Goal: Task Accomplishment & Management: Use online tool/utility

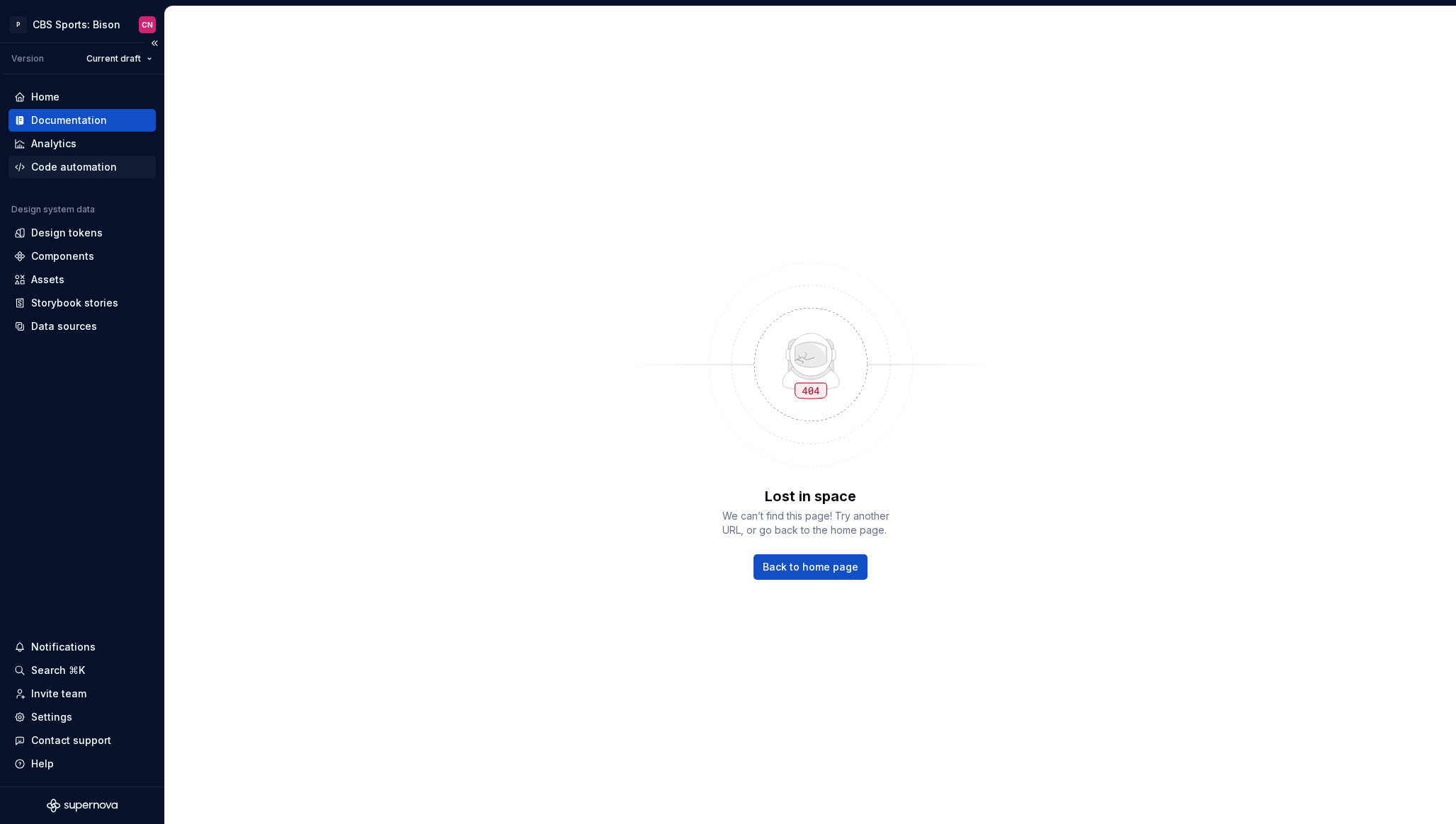
click at [103, 160] on div "Code automation" at bounding box center [73, 166] width 85 height 14
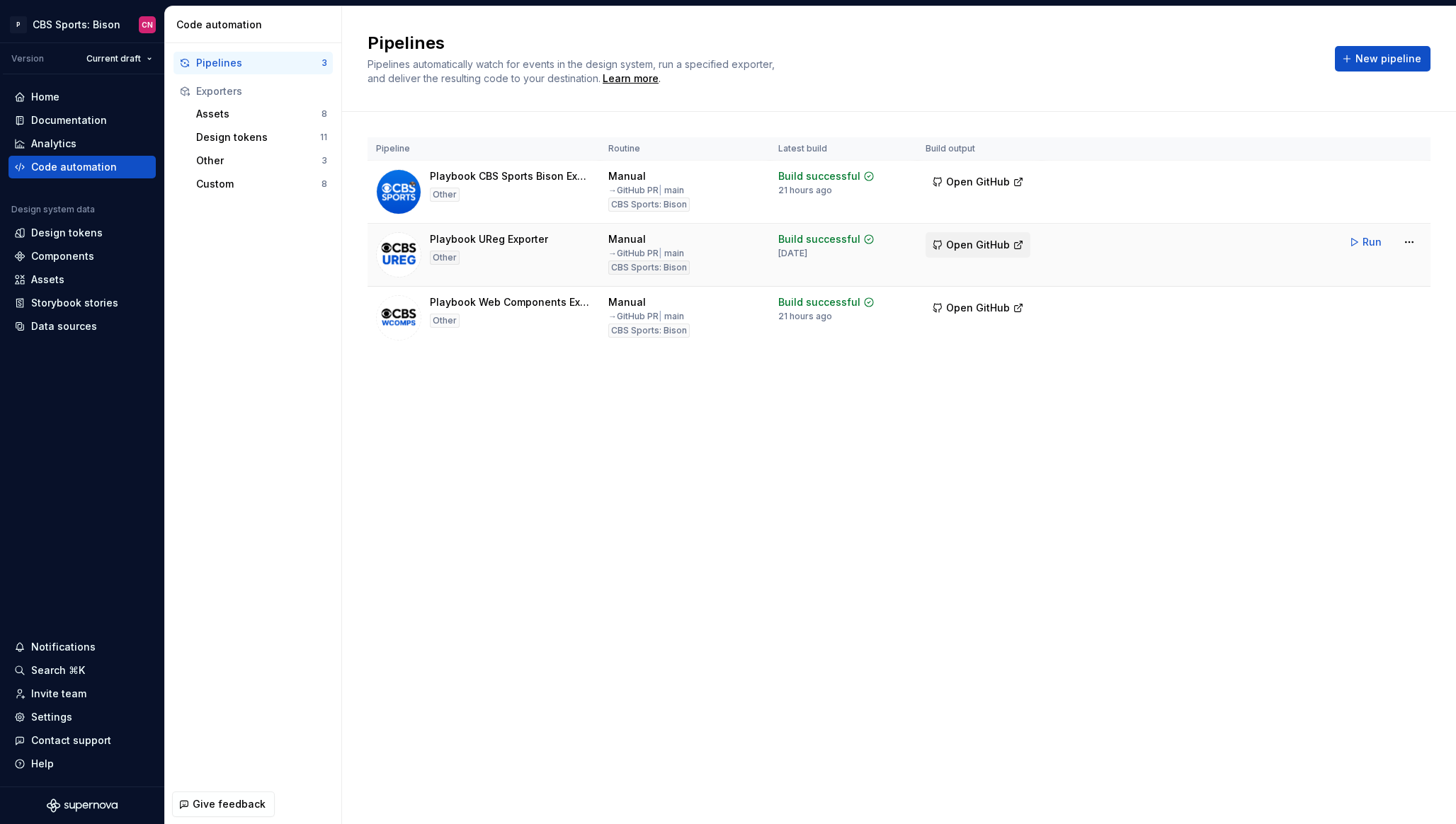
click at [985, 252] on button "Open GitHub" at bounding box center [977, 245] width 105 height 25
click at [977, 313] on span "Open GitHub" at bounding box center [977, 307] width 64 height 14
click at [1414, 181] on html "P CBS Sports: Bison CN Version Current draft Home Documentation Analytics Code …" at bounding box center [728, 412] width 1456 height 824
click at [1367, 172] on html "P CBS Sports: Bison CN Version Current draft Home Documentation Analytics Code …" at bounding box center [728, 412] width 1456 height 824
click at [1367, 177] on span "Run" at bounding box center [1372, 179] width 20 height 14
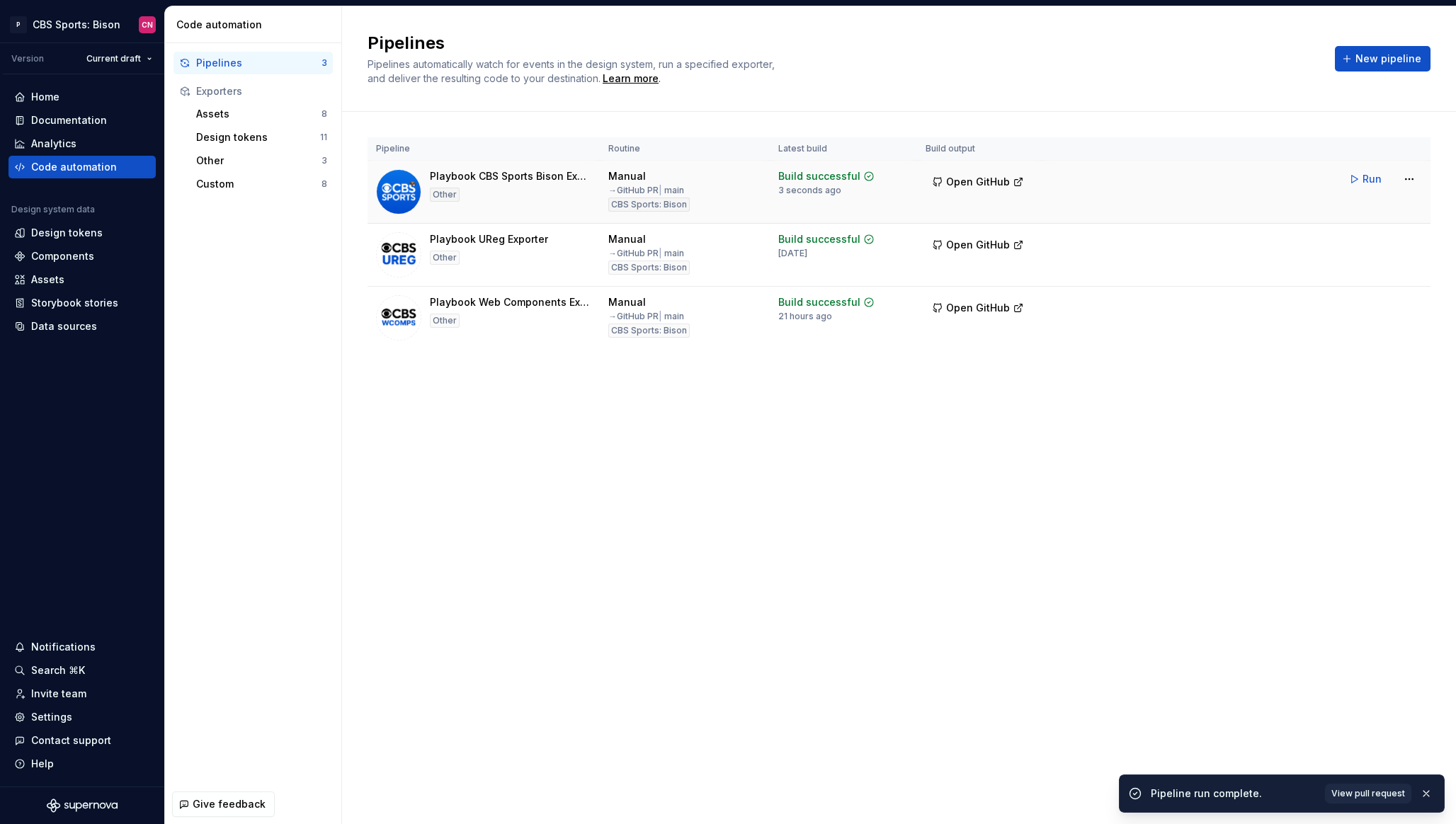
click at [966, 178] on span "Open GitHub" at bounding box center [977, 182] width 64 height 14
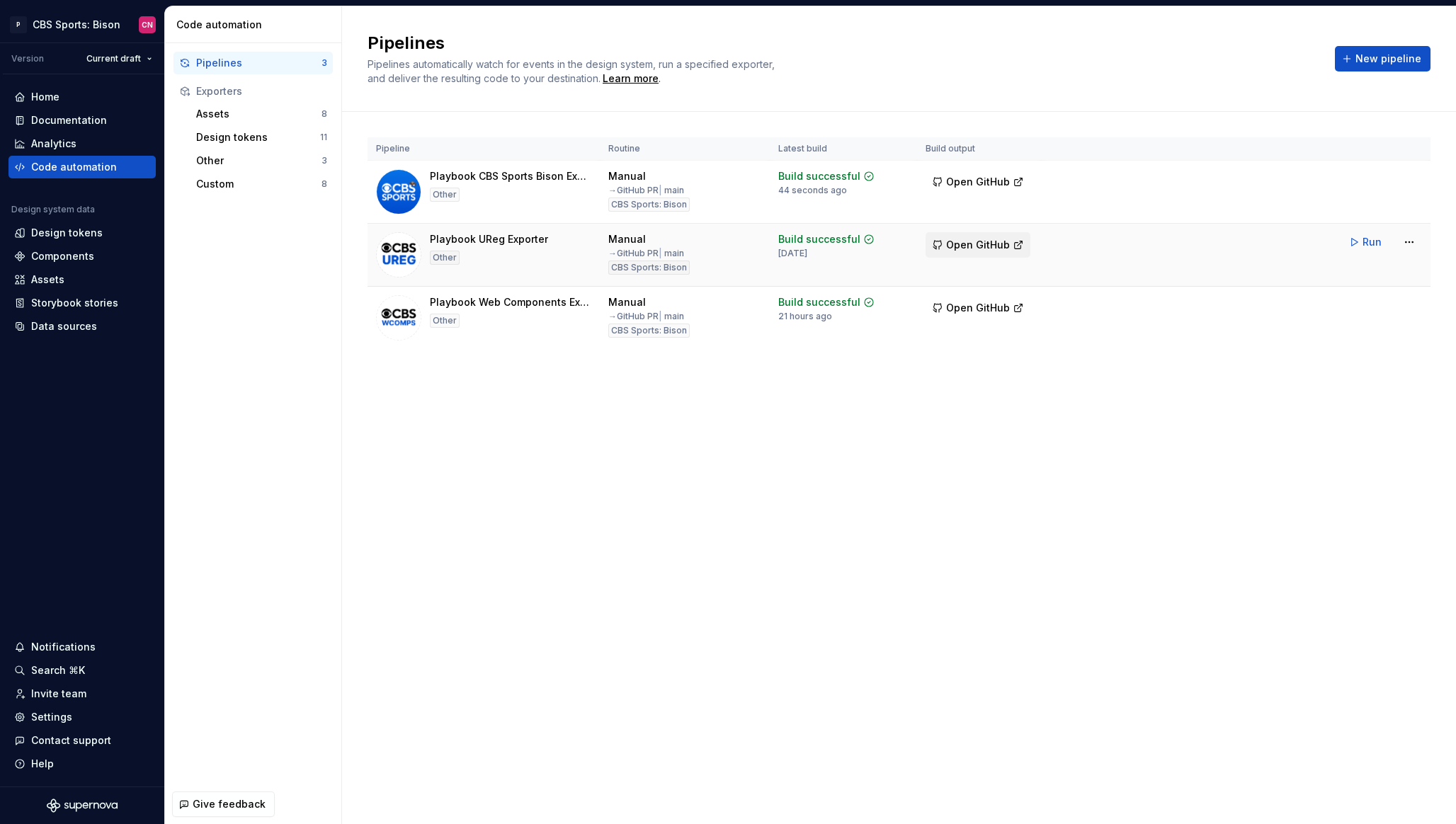
click at [994, 250] on span "Open GitHub" at bounding box center [977, 245] width 64 height 14
click at [1362, 239] on button "Run" at bounding box center [1366, 242] width 49 height 25
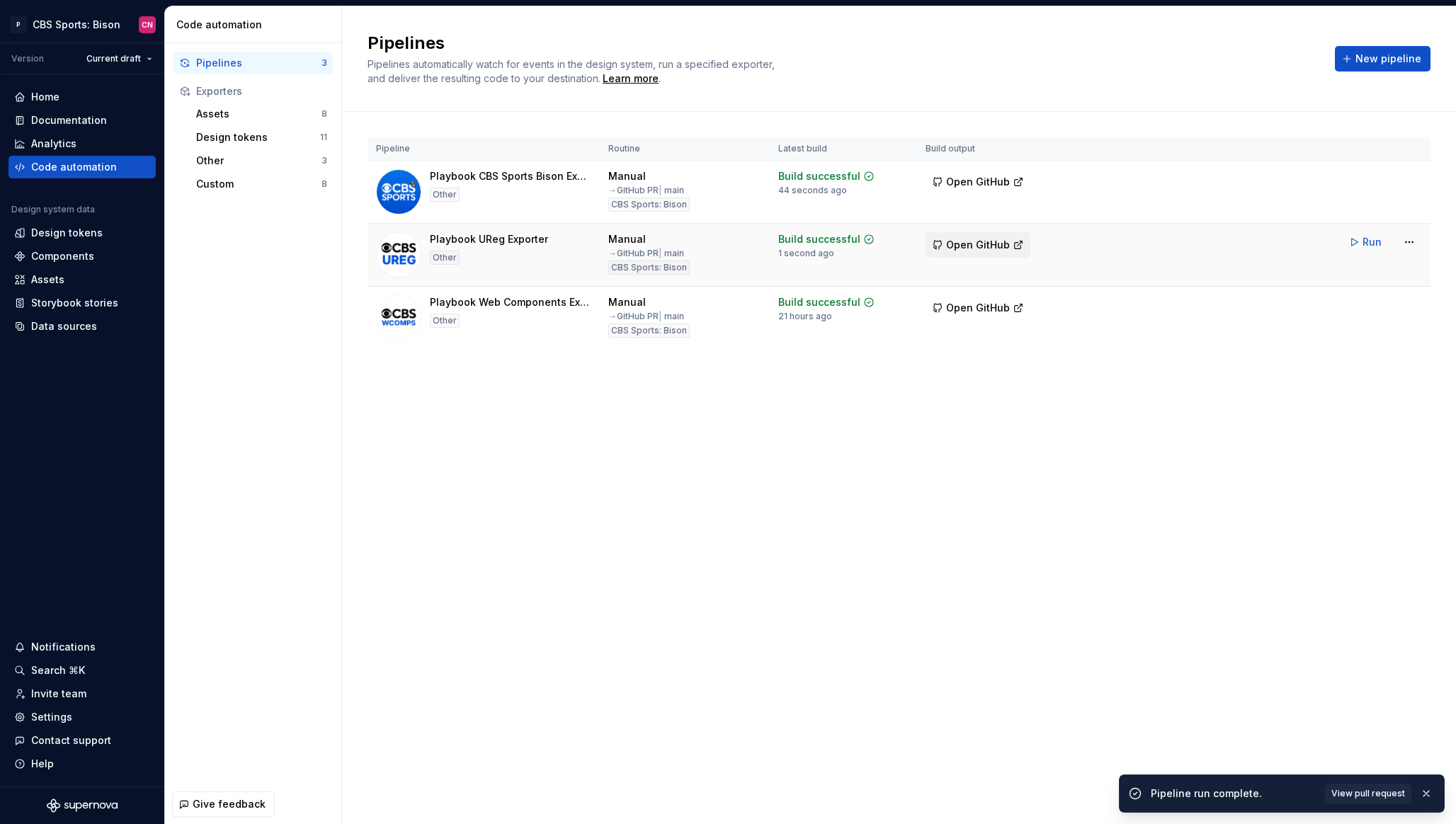
click at [976, 244] on span "Open GitHub" at bounding box center [977, 245] width 64 height 14
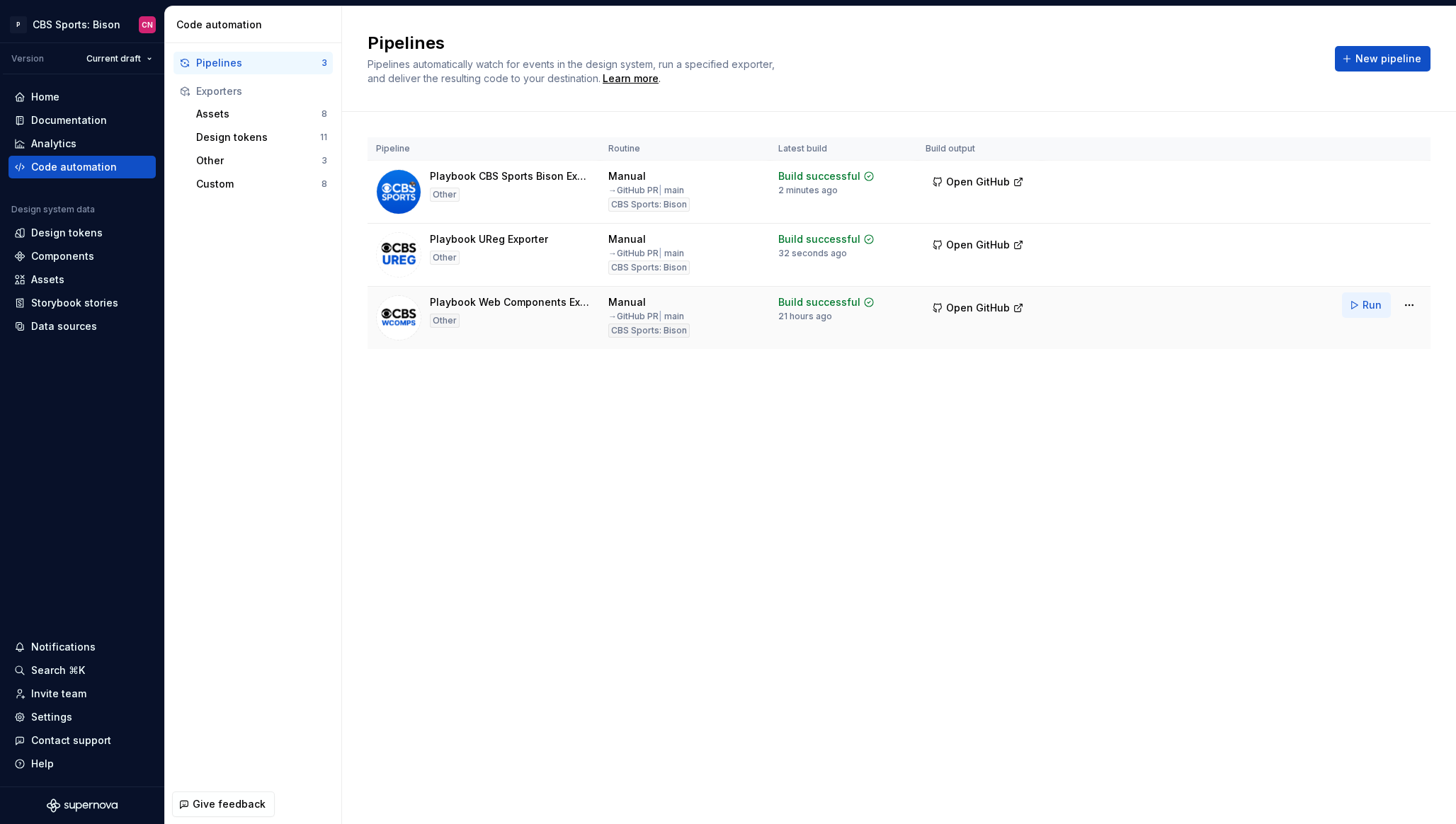
click at [1366, 304] on span "Run" at bounding box center [1372, 304] width 20 height 14
click at [955, 300] on button "Open GitHub" at bounding box center [977, 308] width 105 height 25
click at [1409, 309] on html "P CBS Sports: Bison CN Version Current draft Home Documentation Analytics Code …" at bounding box center [728, 412] width 1456 height 824
click at [1379, 339] on div "Edit pipeline" at bounding box center [1391, 335] width 121 height 14
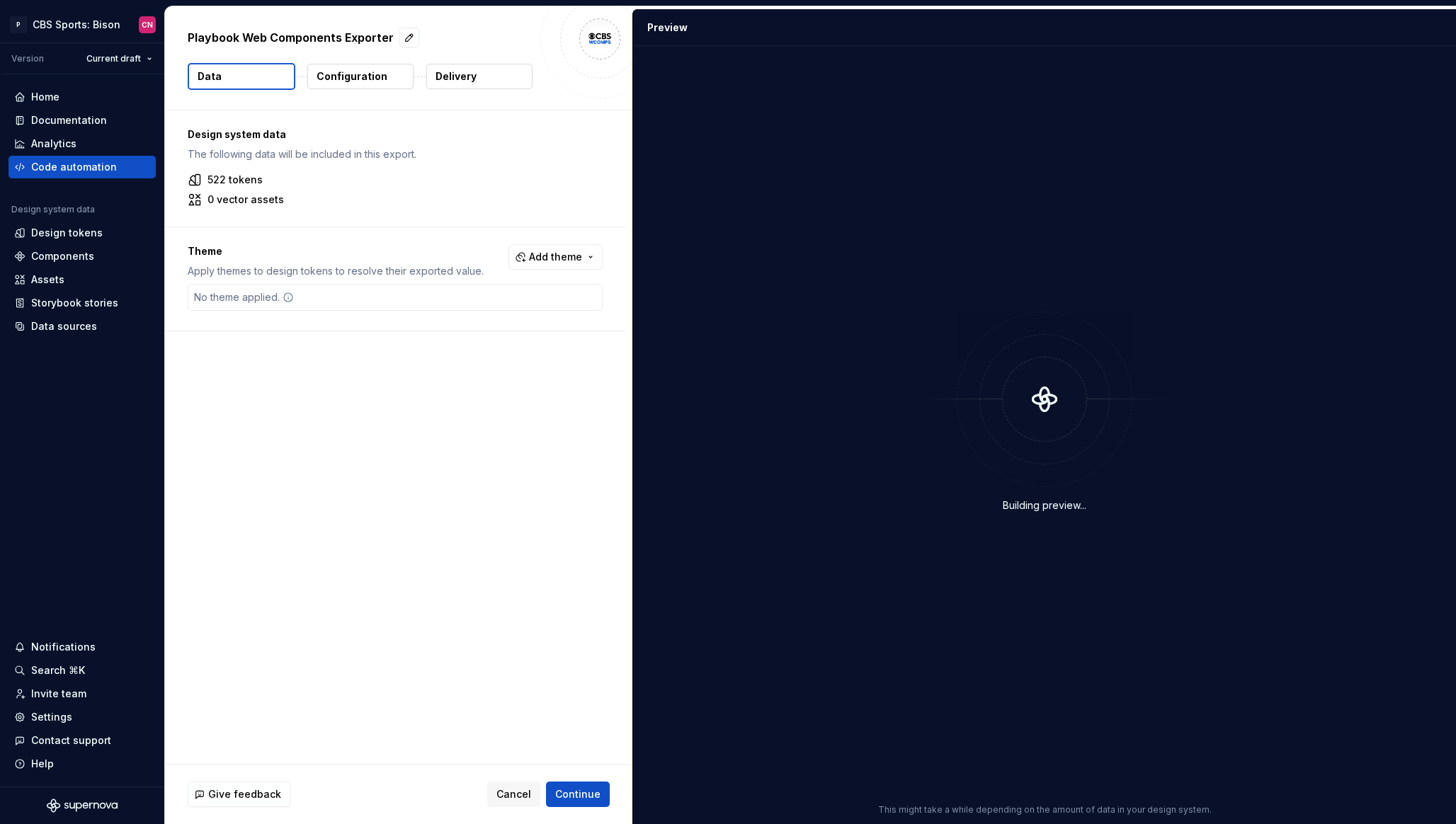
click at [469, 85] on button "Delivery" at bounding box center [479, 76] width 106 height 25
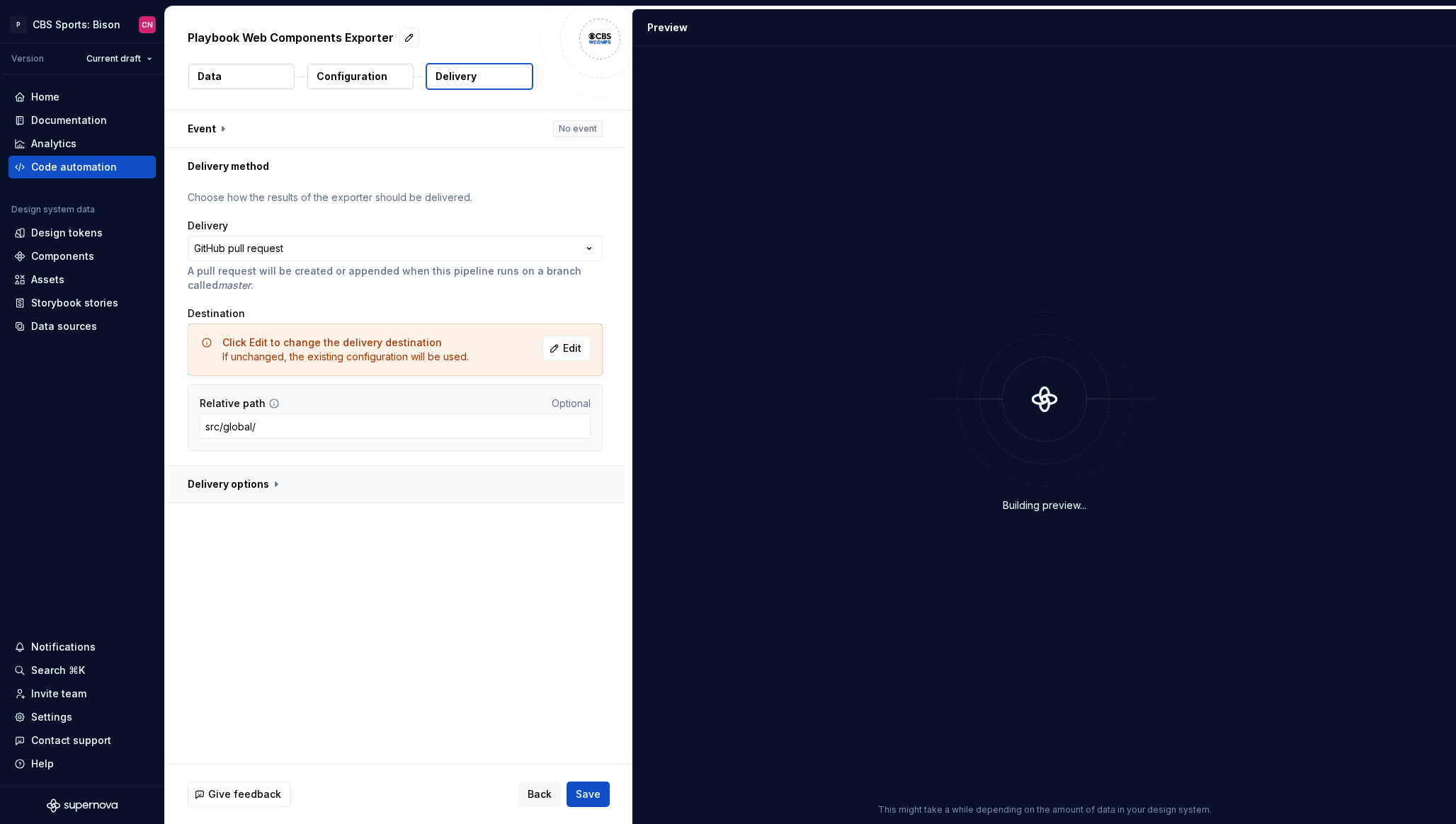
click at [292, 484] on button "button" at bounding box center [395, 484] width 460 height 37
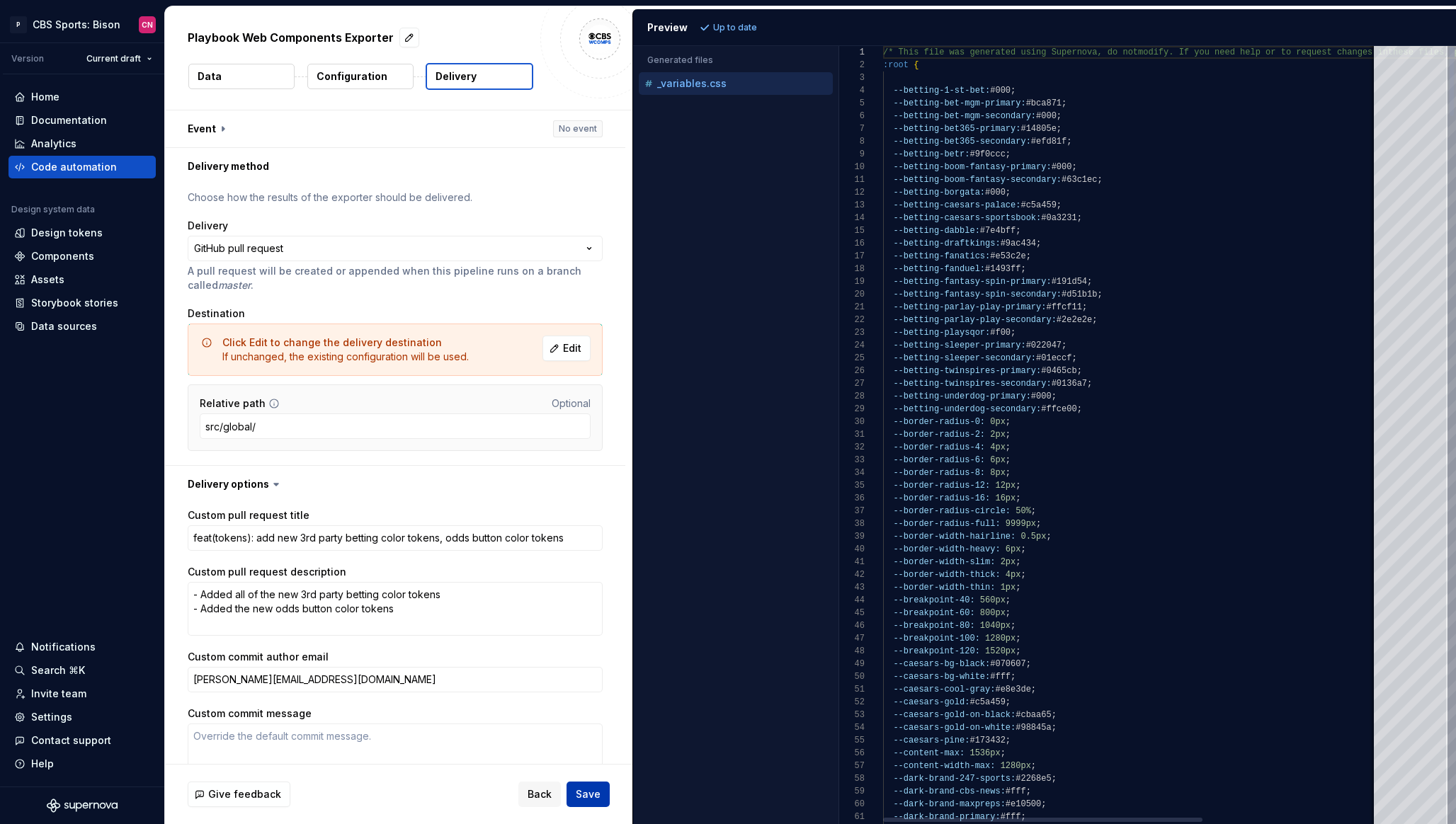
click at [590, 794] on span "Save" at bounding box center [587, 794] width 24 height 14
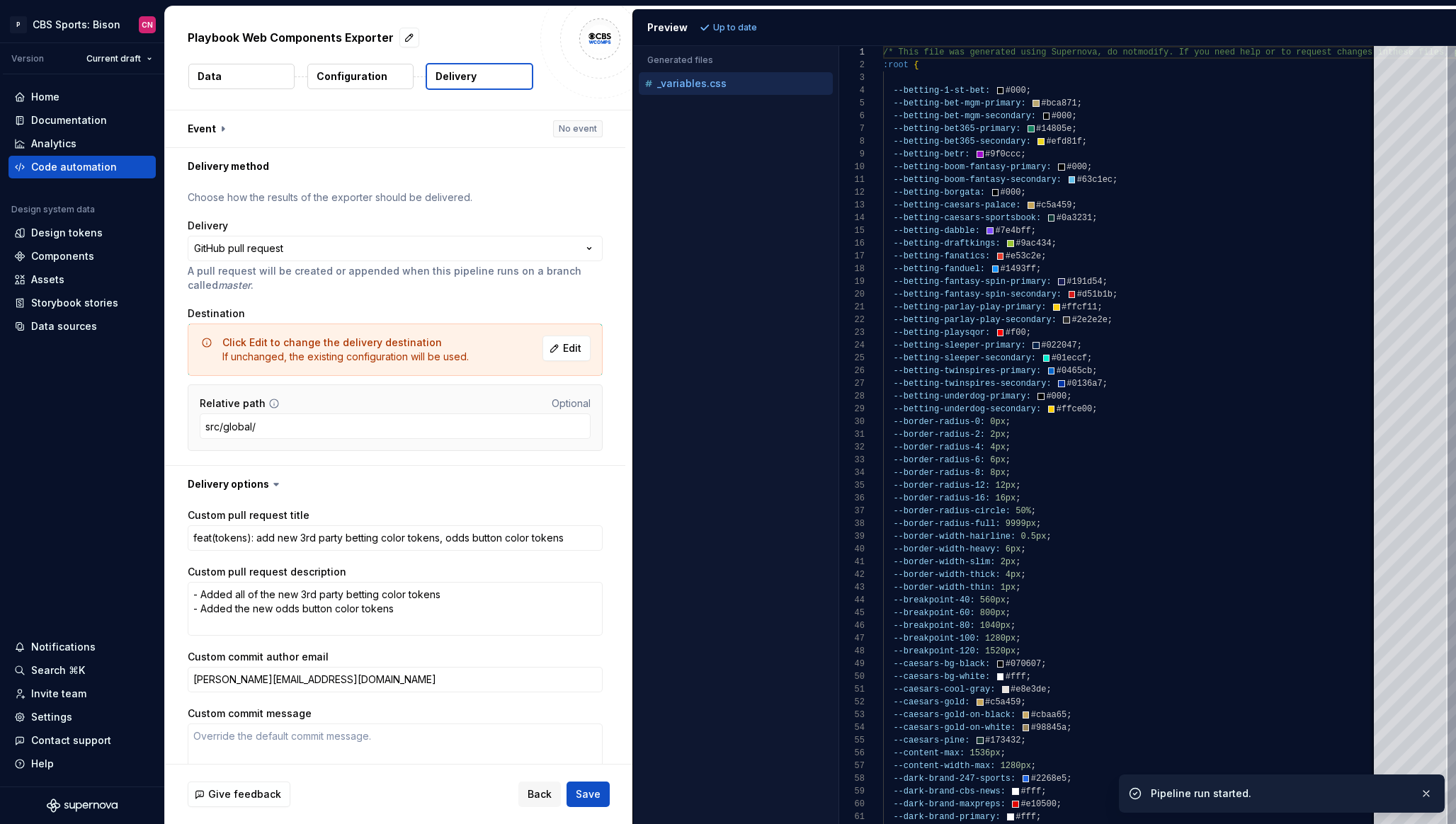
type textarea "*"
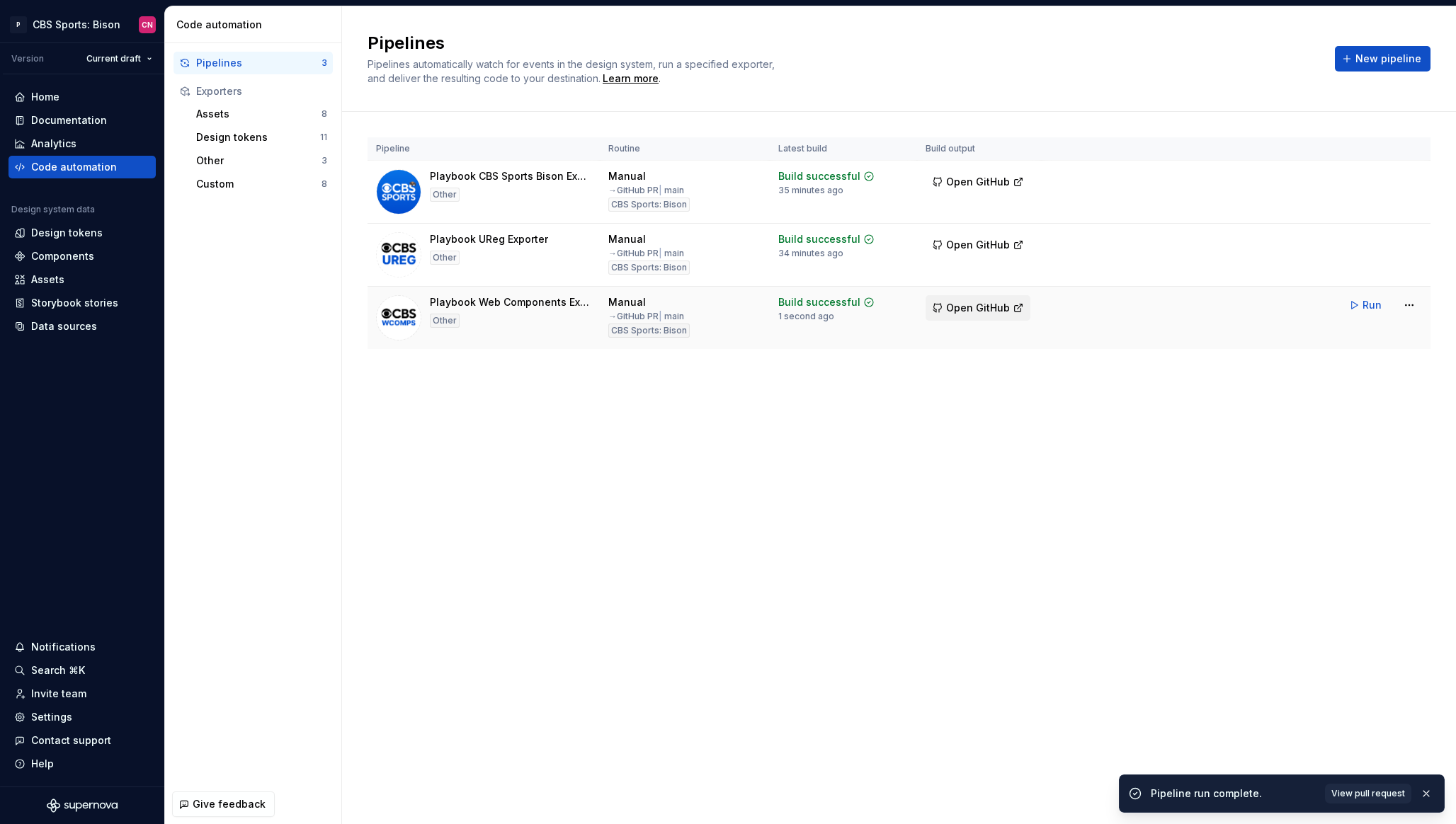
click at [966, 305] on span "Open GitHub" at bounding box center [977, 307] width 64 height 14
